Goal: Transaction & Acquisition: Purchase product/service

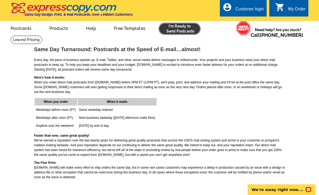
click at [173, 30] on link at bounding box center [179, 28] width 41 height 11
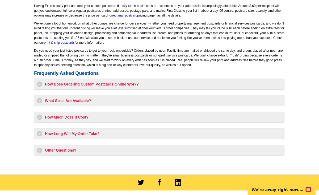
scroll to position [417, 0]
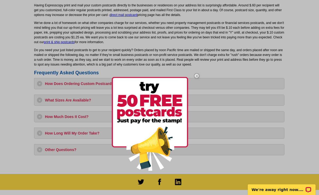
click at [110, 114] on div at bounding box center [159, 97] width 319 height 195
click at [197, 75] on img at bounding box center [196, 75] width 15 height 15
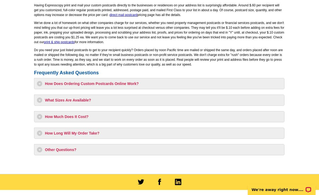
click at [66, 116] on h3 "How Much Does It Cost?" at bounding box center [159, 116] width 245 height 5
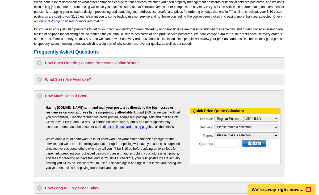
scroll to position [438, 0]
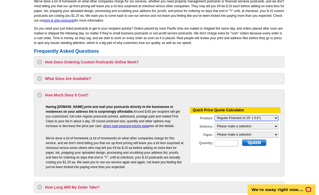
click at [255, 118] on select "Please Make a Selection Jumbo Postcard (5.5" x 8.5") Regular Postcard (4.25" x …" at bounding box center [247, 118] width 64 height 6
select select "14"
click at [215, 115] on select "Please Make a Selection Jumbo Postcard (5.5" x 8.5") Regular Postcard (4.25" x …" at bounding box center [247, 118] width 64 height 6
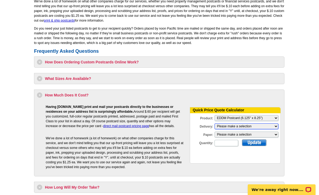
click at [256, 127] on select "Please make a selection Print + Address+USPS First Class Print-Only+Shipped To …" at bounding box center [247, 126] width 64 height 6
select select "3"
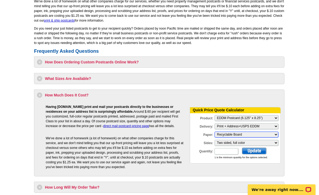
click at [252, 135] on select "Please make a selection Recyclable Board" at bounding box center [247, 134] width 64 height 6
click at [215, 131] on select "Please make a selection Recyclable Board" at bounding box center [247, 134] width 64 height 6
click at [228, 152] on input "Quantity:" at bounding box center [227, 151] width 24 height 6
click at [250, 151] on div at bounding box center [254, 150] width 24 height 7
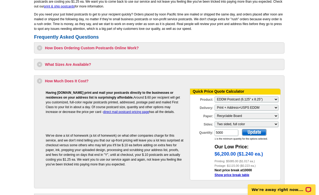
scroll to position [461, 0]
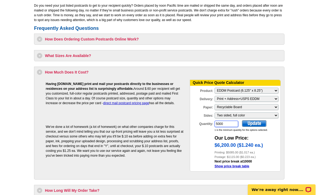
click at [227, 124] on input "5000" at bounding box center [227, 123] width 24 height 6
type input "5"
type input "1000"
click at [255, 123] on div at bounding box center [254, 123] width 24 height 7
